Goal: Navigation & Orientation: Find specific page/section

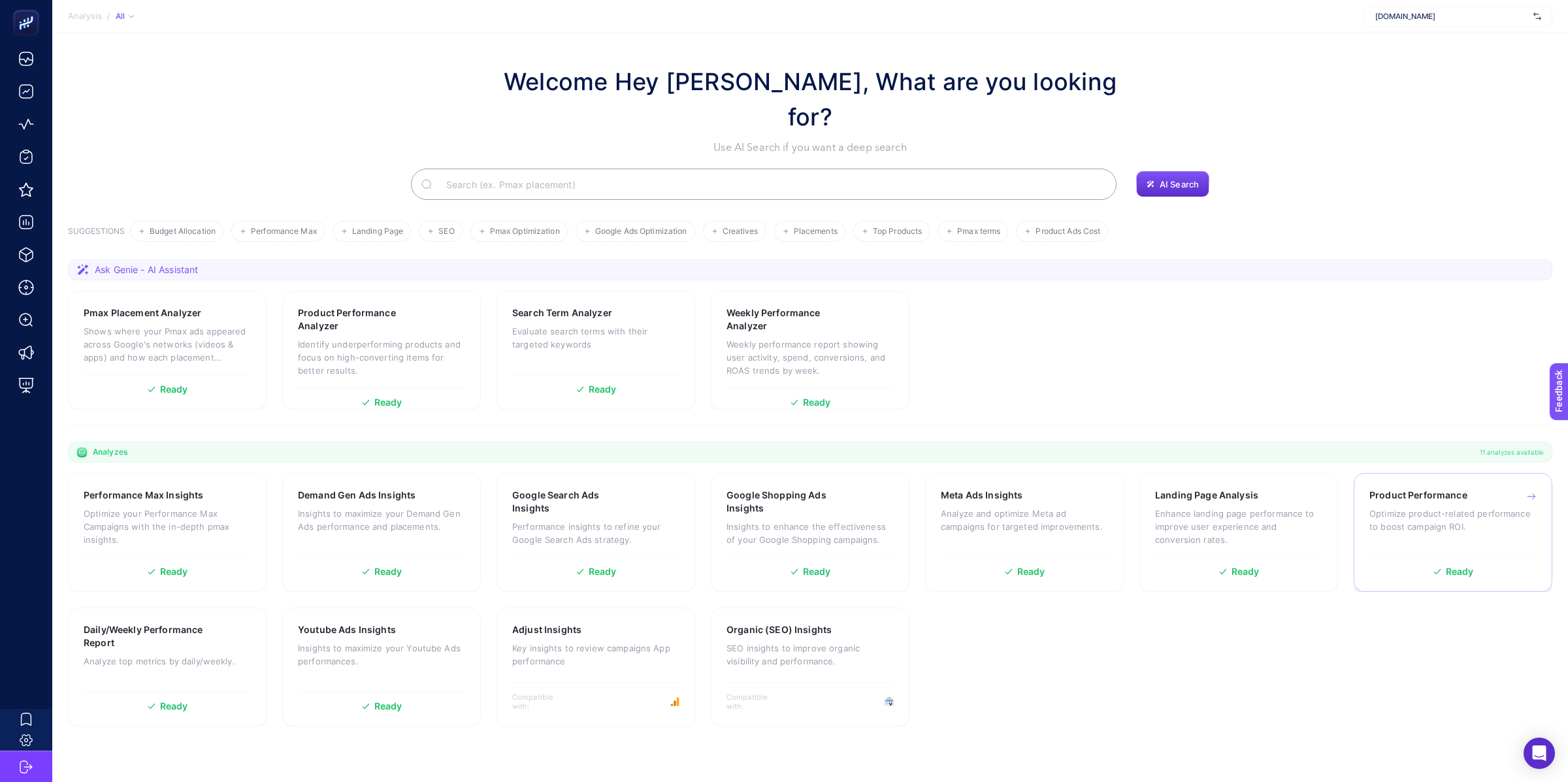
click at [1396, 507] on p "Optimize product-related performance to boost campaign ROI." at bounding box center [1453, 520] width 167 height 26
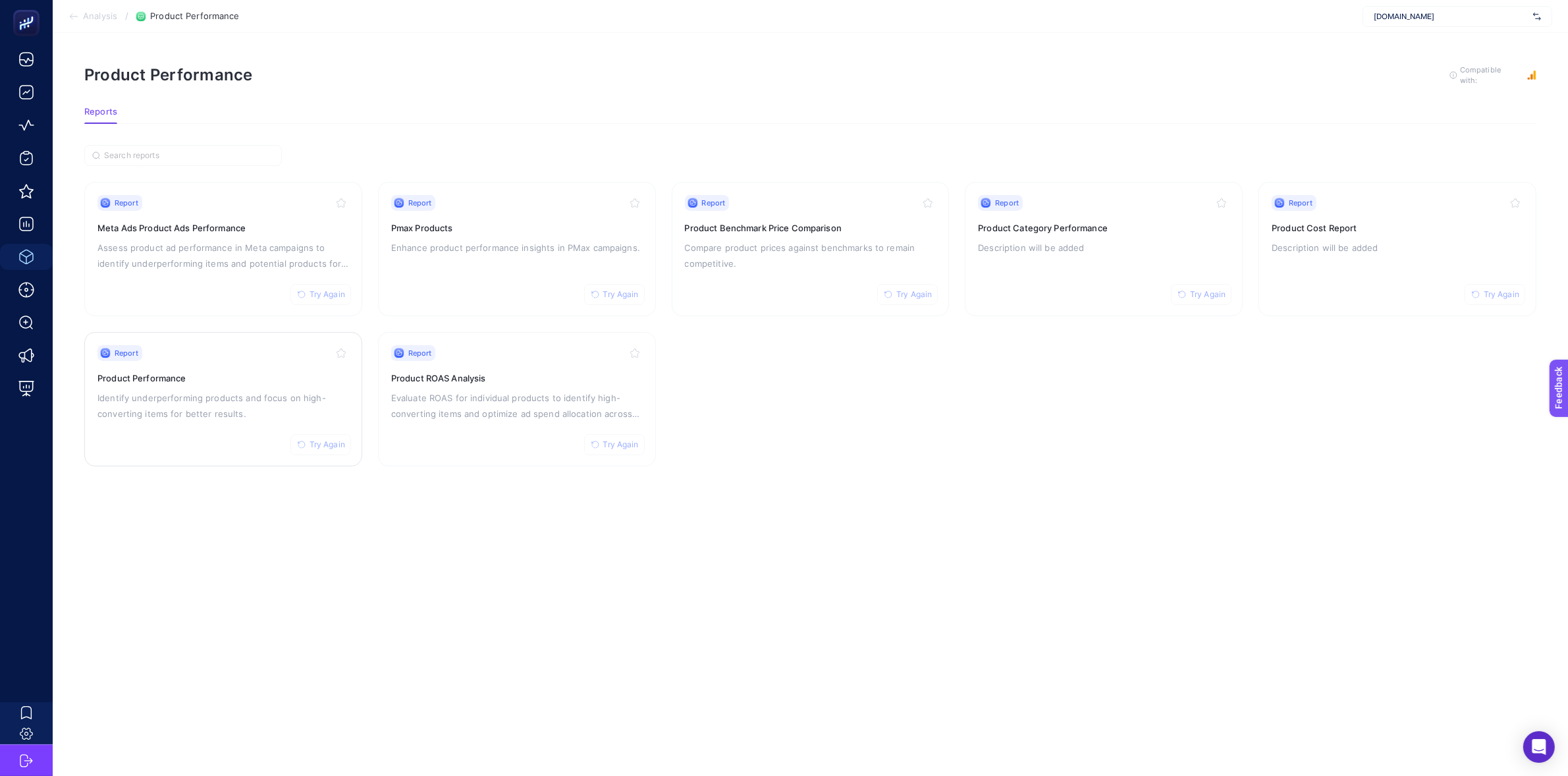
click at [284, 403] on p "Identify underperforming products and focus on high-converting items for better…" at bounding box center [222, 406] width 251 height 32
